Goal: Task Accomplishment & Management: Manage account settings

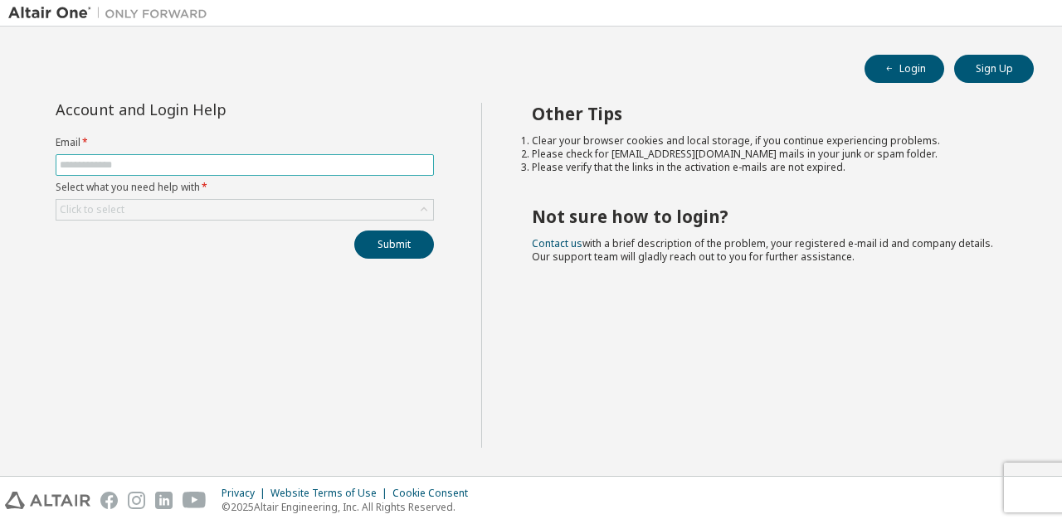
click at [365, 160] on input "text" at bounding box center [245, 164] width 370 height 13
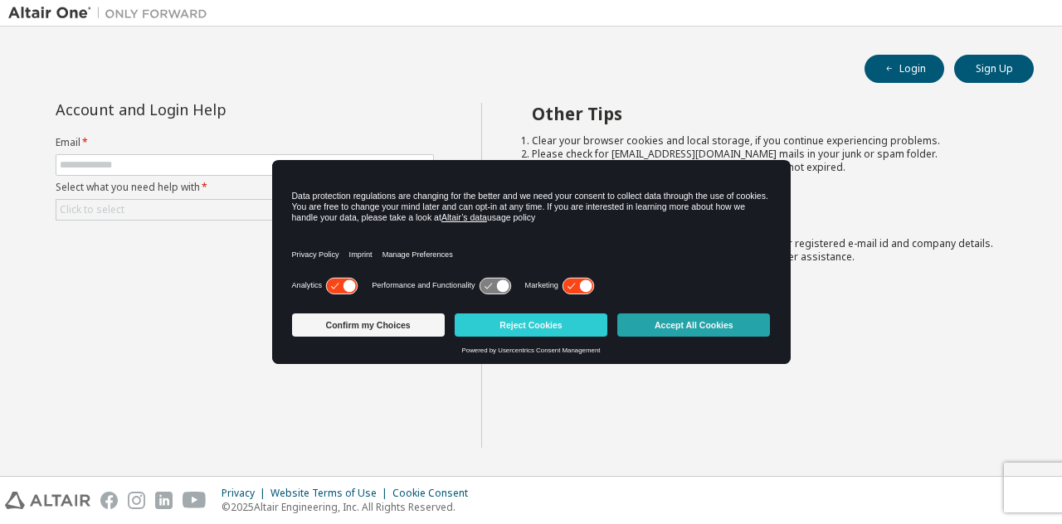
click at [695, 317] on button "Accept All Cookies" at bounding box center [693, 325] width 153 height 23
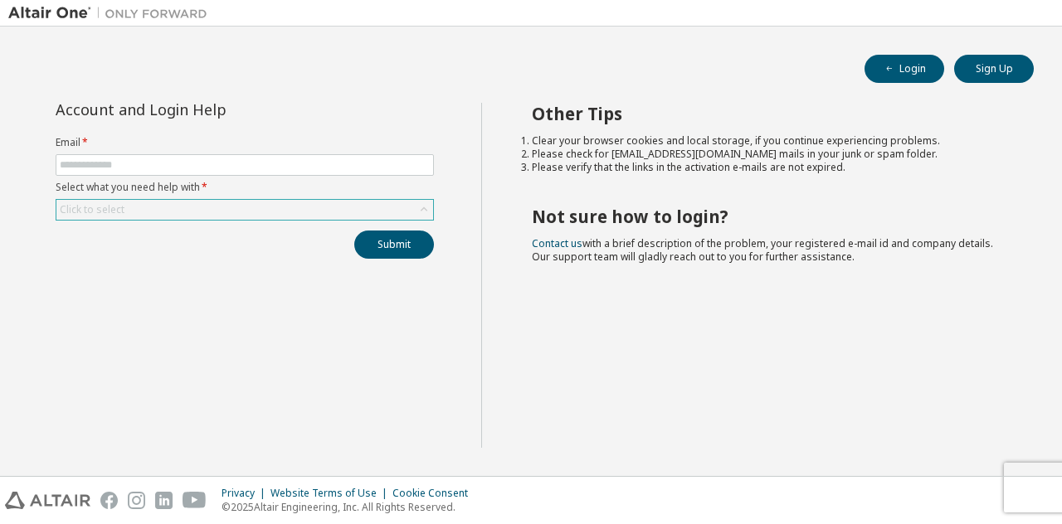
click at [305, 213] on div "Click to select" at bounding box center [244, 210] width 377 height 20
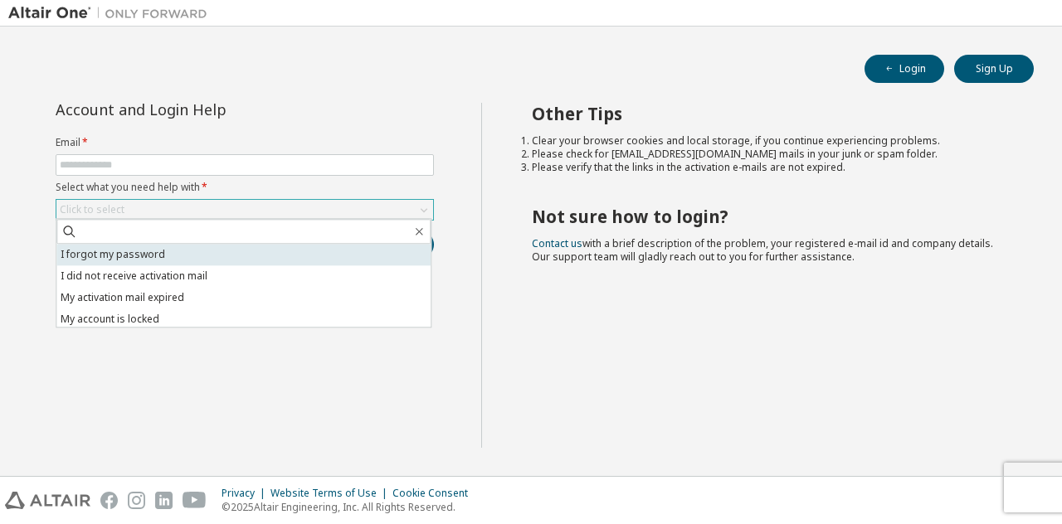
click at [262, 251] on li "I forgot my password" at bounding box center [243, 255] width 374 height 22
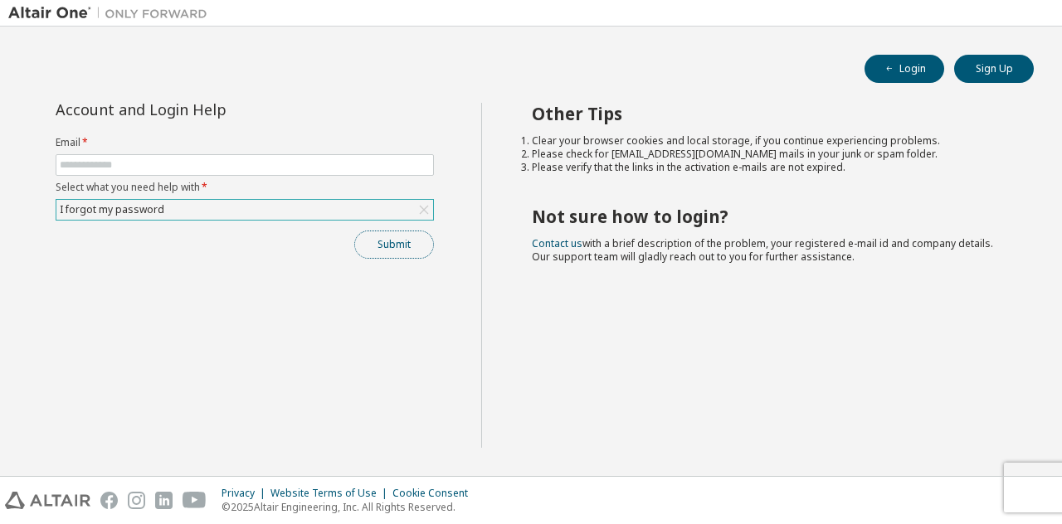
click at [377, 241] on button "Submit" at bounding box center [394, 245] width 80 height 28
click at [303, 165] on input "text" at bounding box center [245, 164] width 370 height 13
type input "**********"
click at [403, 236] on button "Submit" at bounding box center [394, 245] width 80 height 28
click at [223, 215] on div "Click to select" at bounding box center [244, 210] width 377 height 20
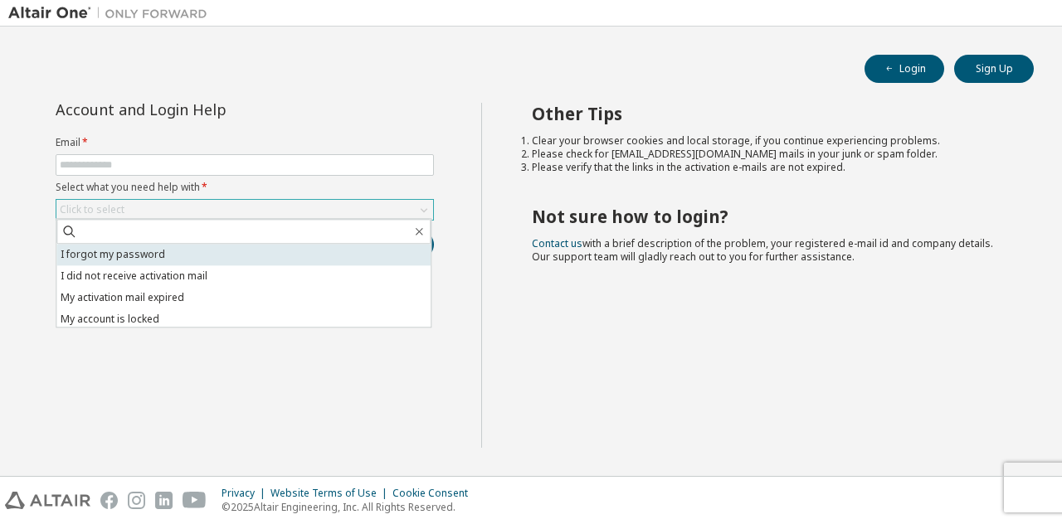
click at [212, 255] on li "I forgot my password" at bounding box center [243, 255] width 374 height 22
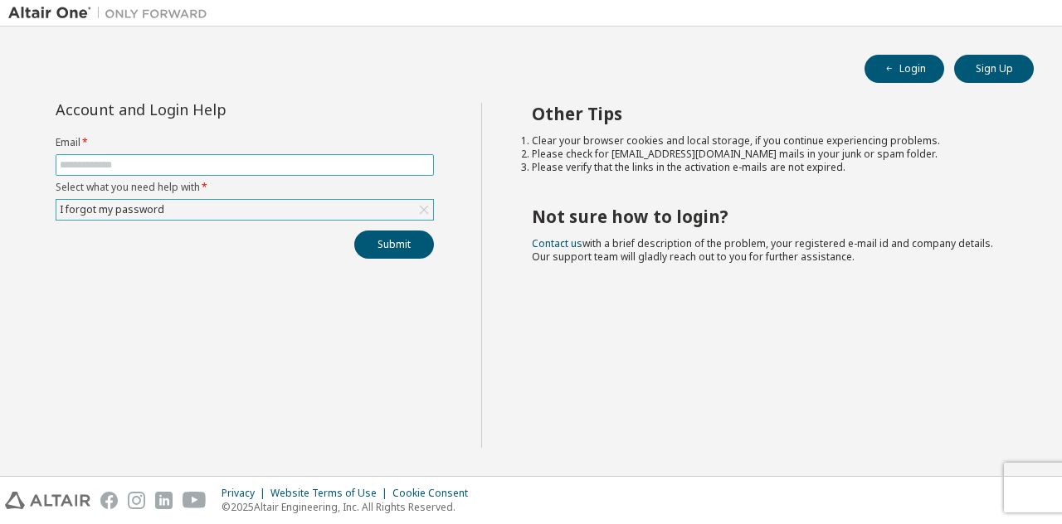
click at [395, 167] on input "text" at bounding box center [245, 164] width 370 height 13
type input "**********"
click at [424, 206] on icon at bounding box center [424, 210] width 17 height 17
click at [340, 214] on div "Click to select" at bounding box center [244, 210] width 377 height 20
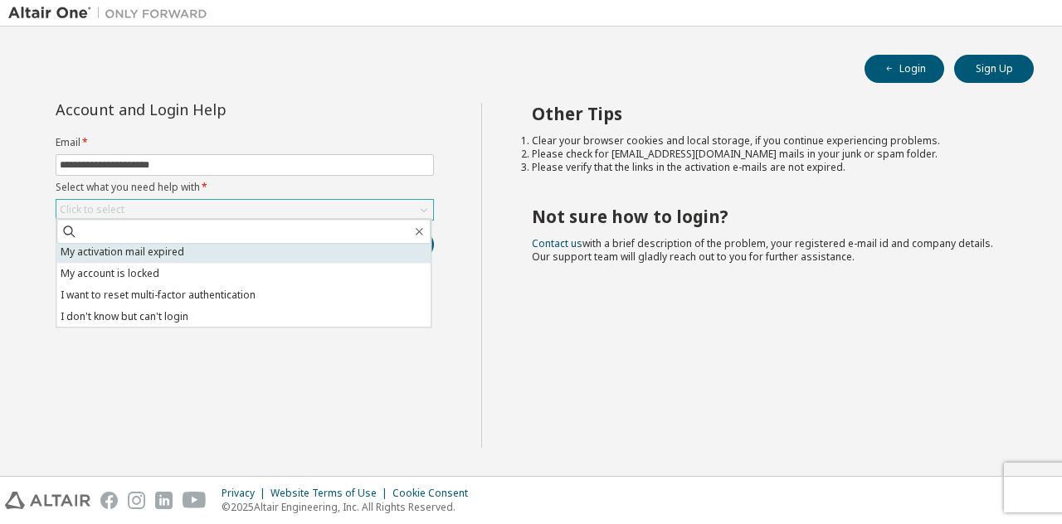
scroll to position [46, 0]
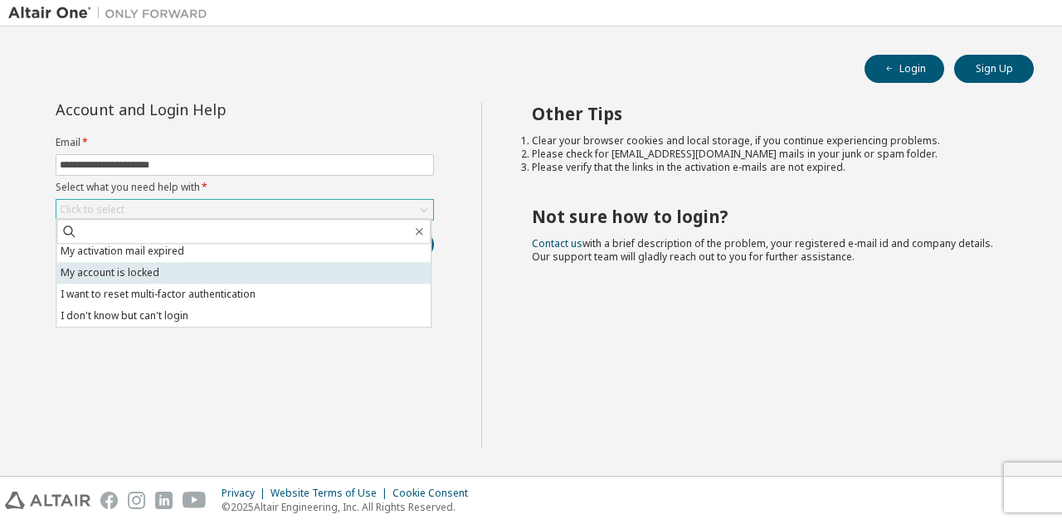
click at [260, 277] on li "My account is locked" at bounding box center [243, 273] width 374 height 22
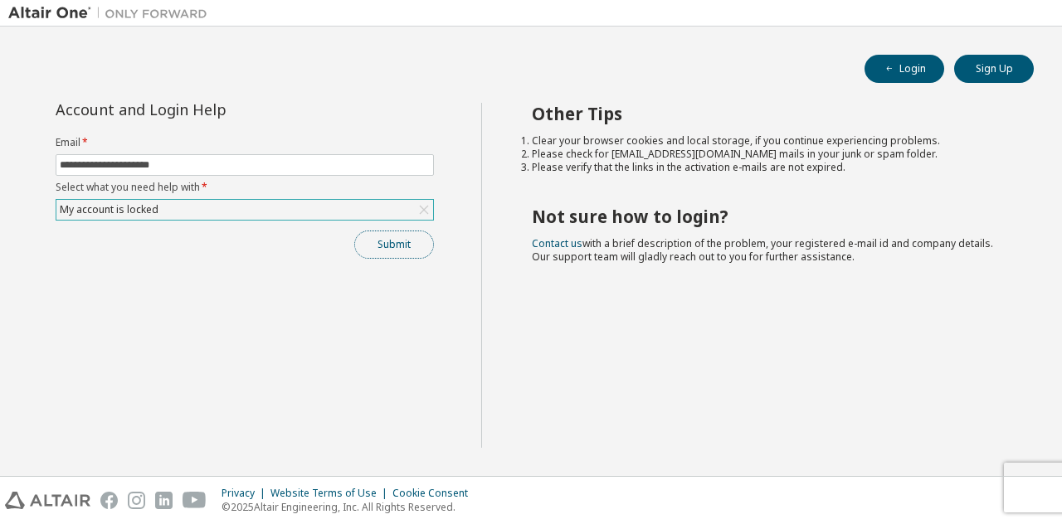
click at [417, 246] on button "Submit" at bounding box center [394, 245] width 80 height 28
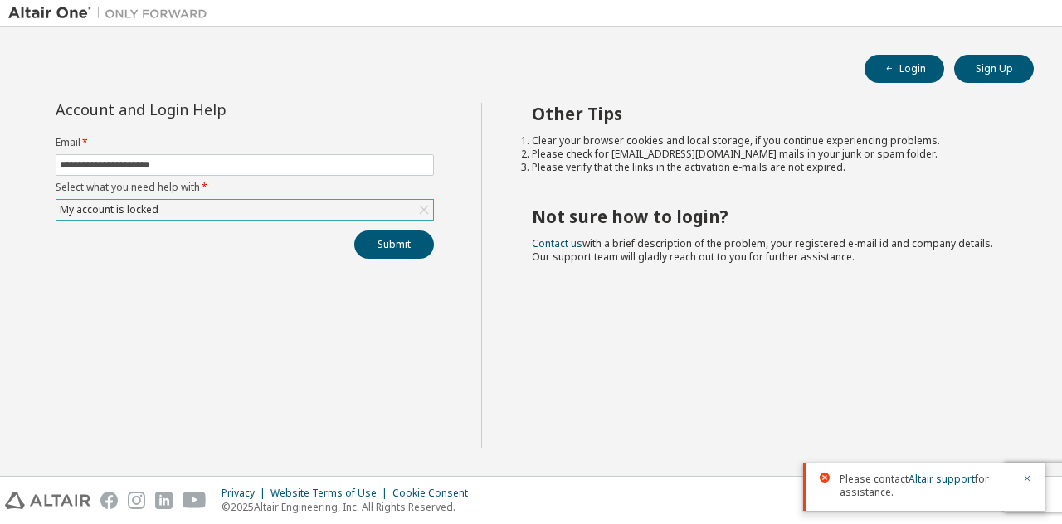
click at [304, 210] on div "My account is locked" at bounding box center [244, 210] width 377 height 20
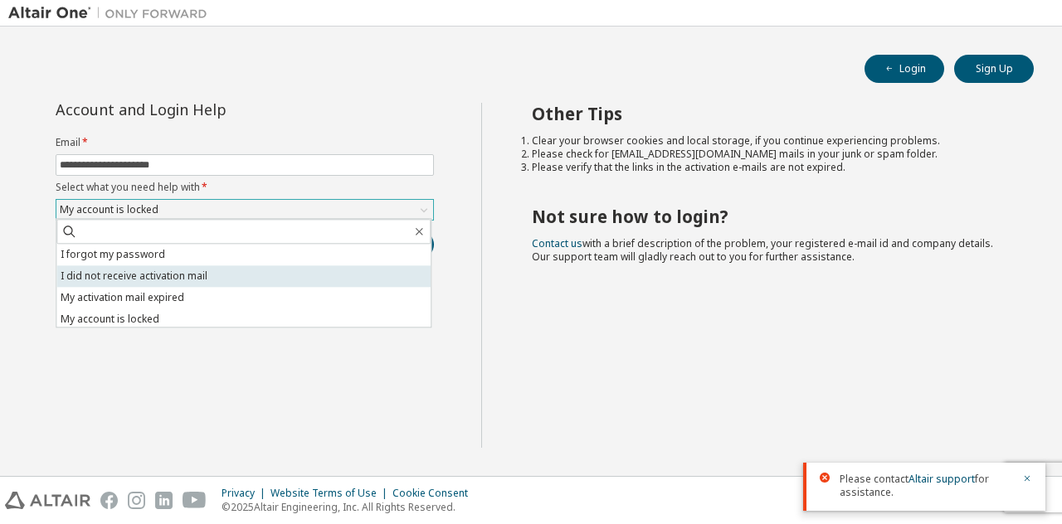
click at [262, 278] on li "I did not receive activation mail" at bounding box center [243, 276] width 374 height 22
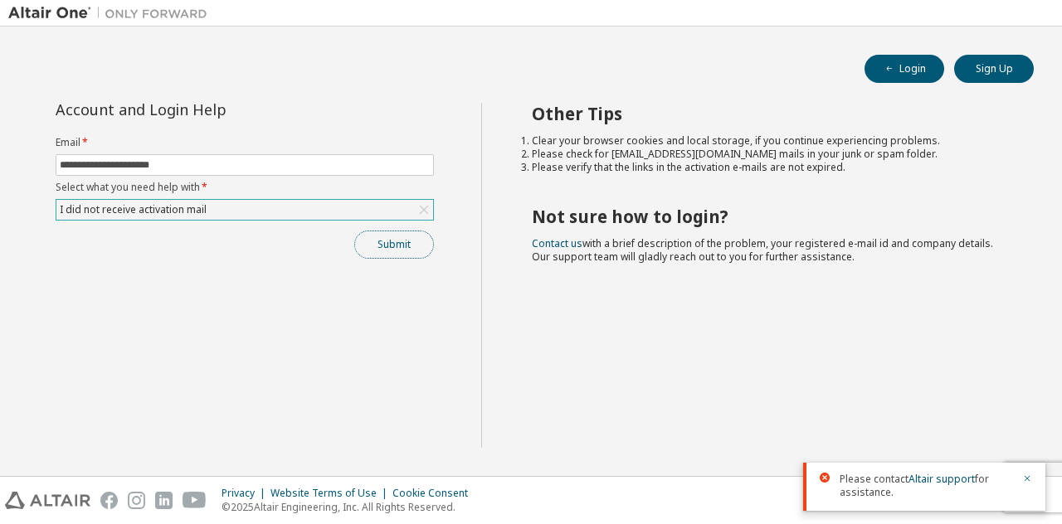
click at [395, 256] on button "Submit" at bounding box center [394, 245] width 80 height 28
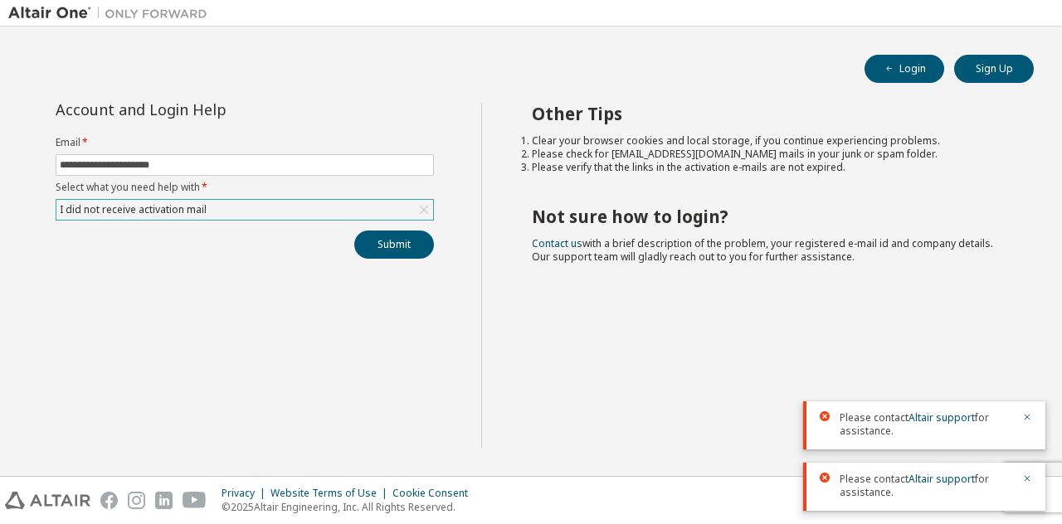
click at [370, 214] on div "I did not receive activation mail" at bounding box center [244, 210] width 377 height 20
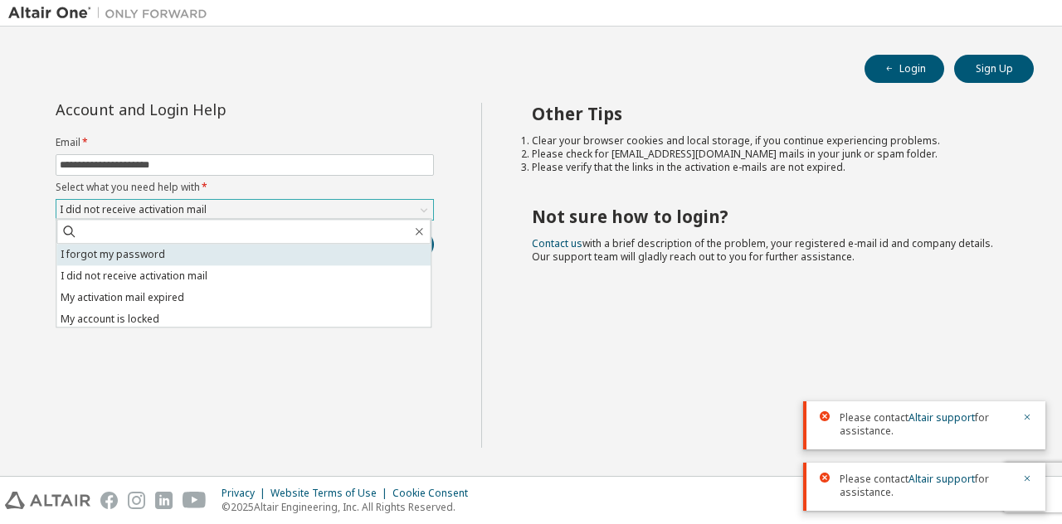
click at [294, 261] on li "I forgot my password" at bounding box center [243, 255] width 374 height 22
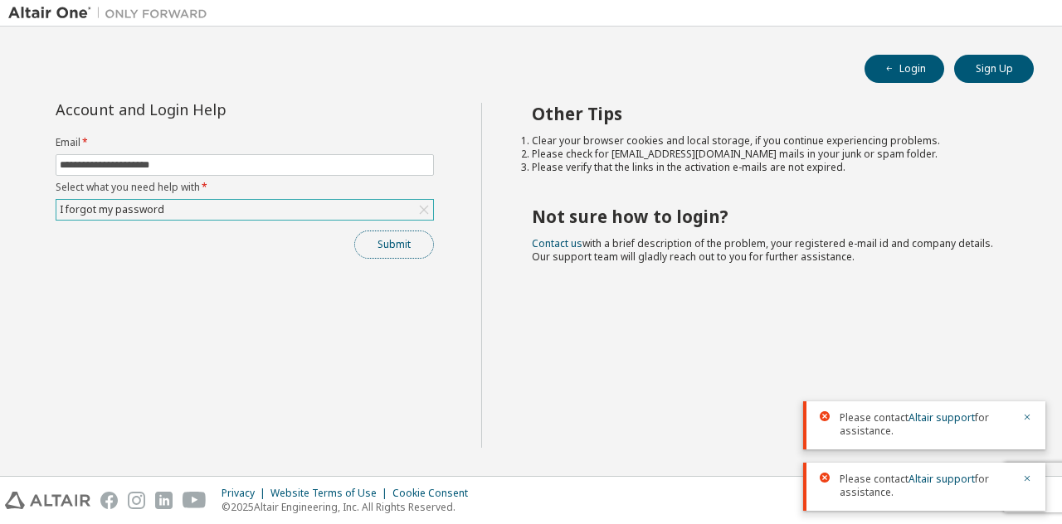
click at [398, 231] on button "Submit" at bounding box center [394, 245] width 80 height 28
